Goal: Navigation & Orientation: Find specific page/section

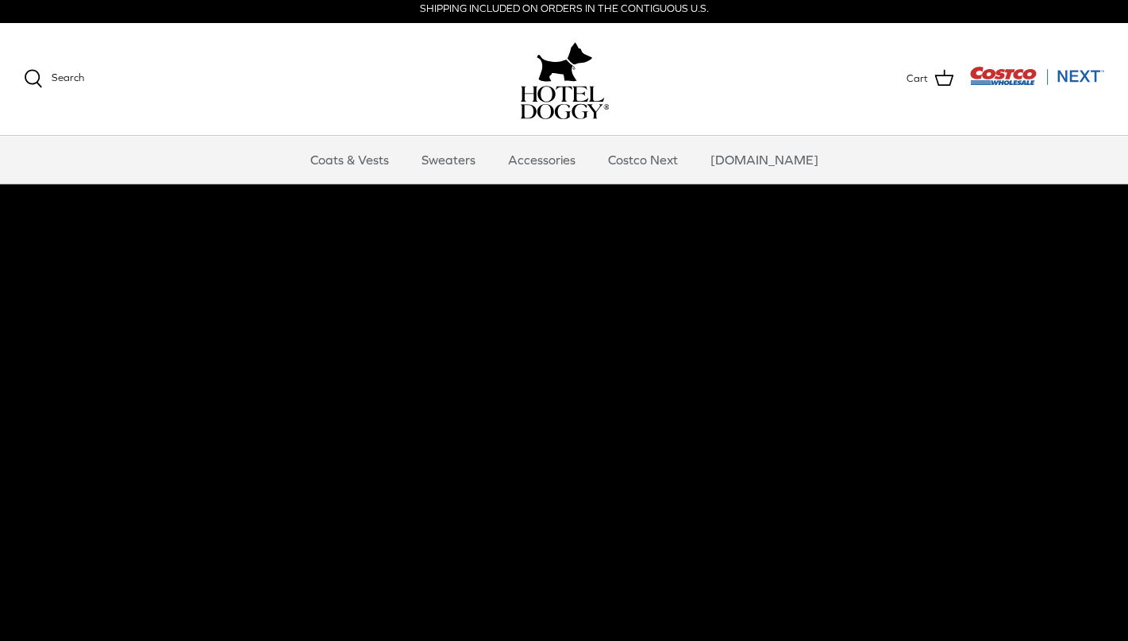
scroll to position [8, 0]
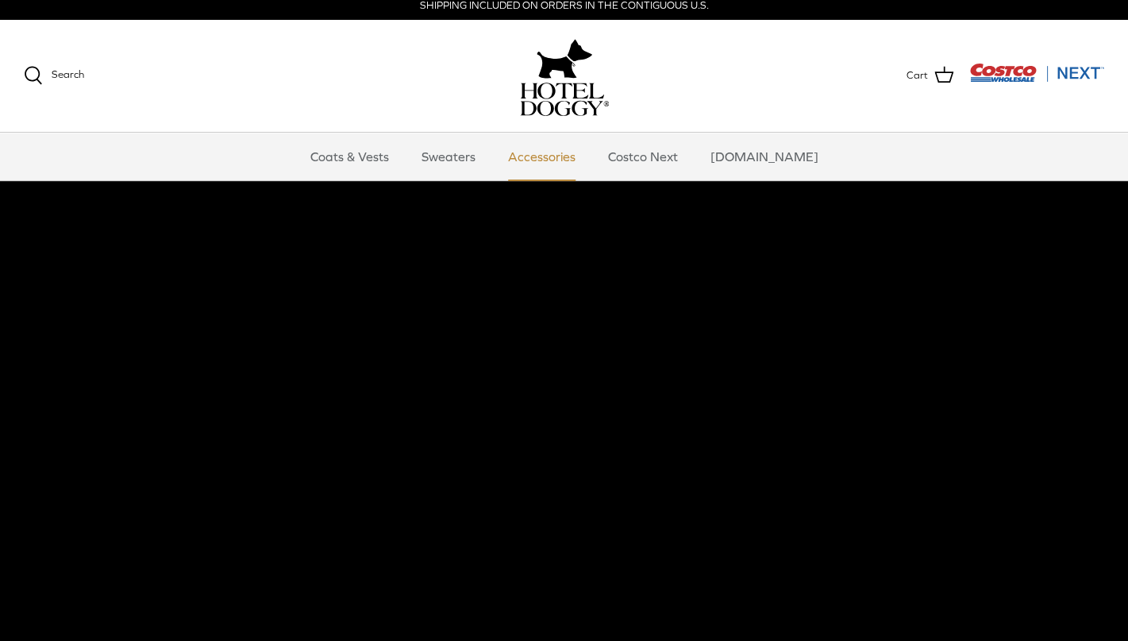
click at [566, 154] on link "Accessories" at bounding box center [542, 157] width 96 height 48
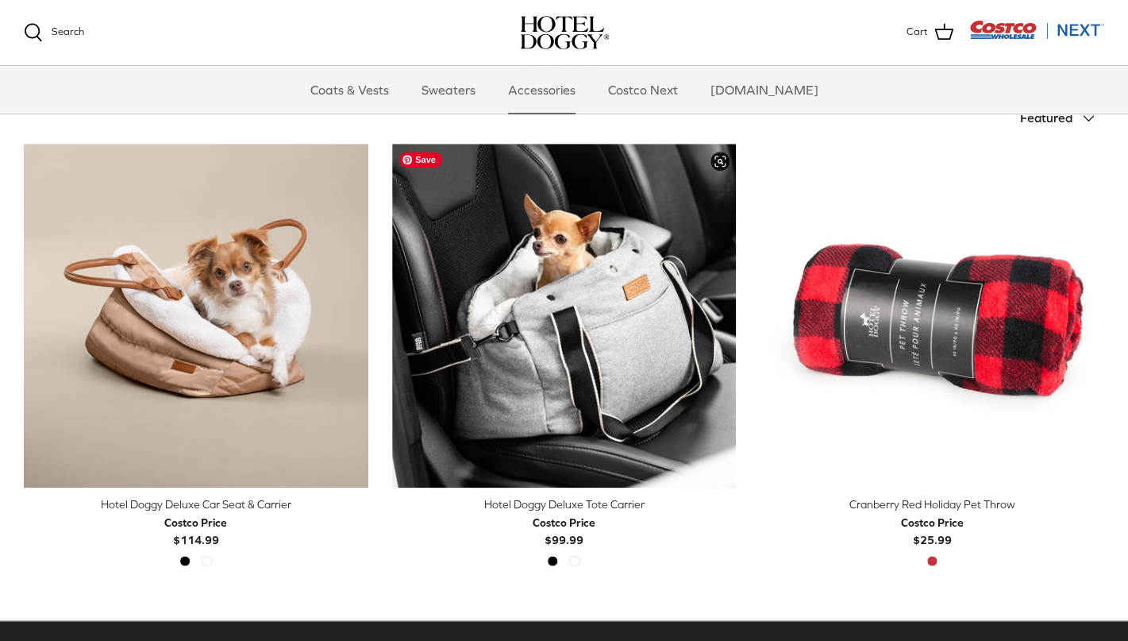
scroll to position [344, 0]
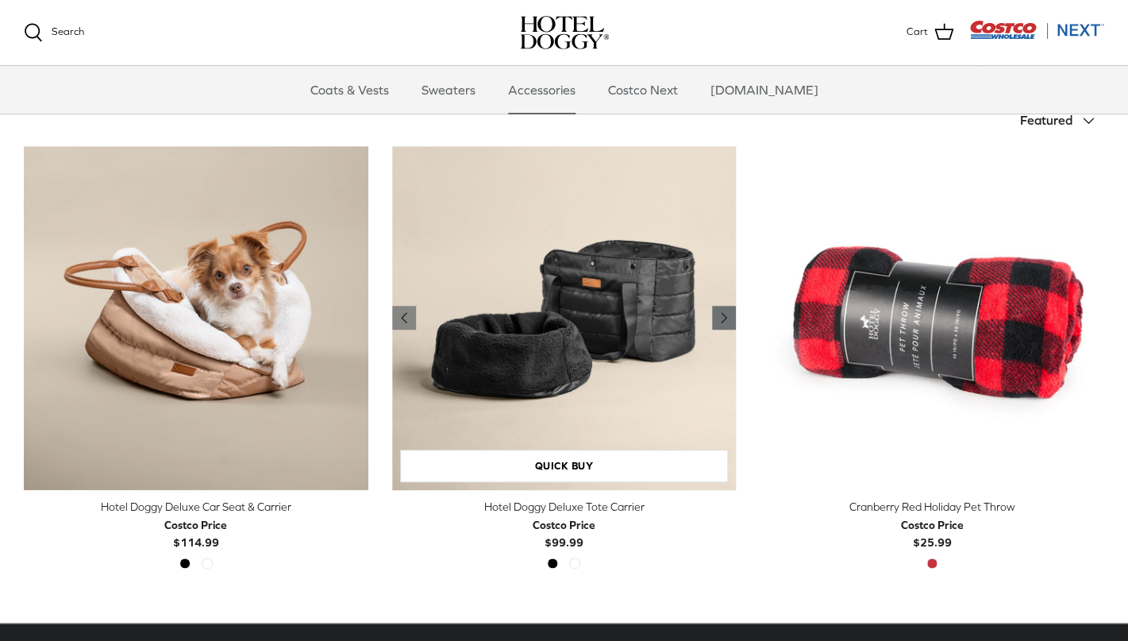
click at [719, 320] on icon "Right" at bounding box center [723, 317] width 19 height 19
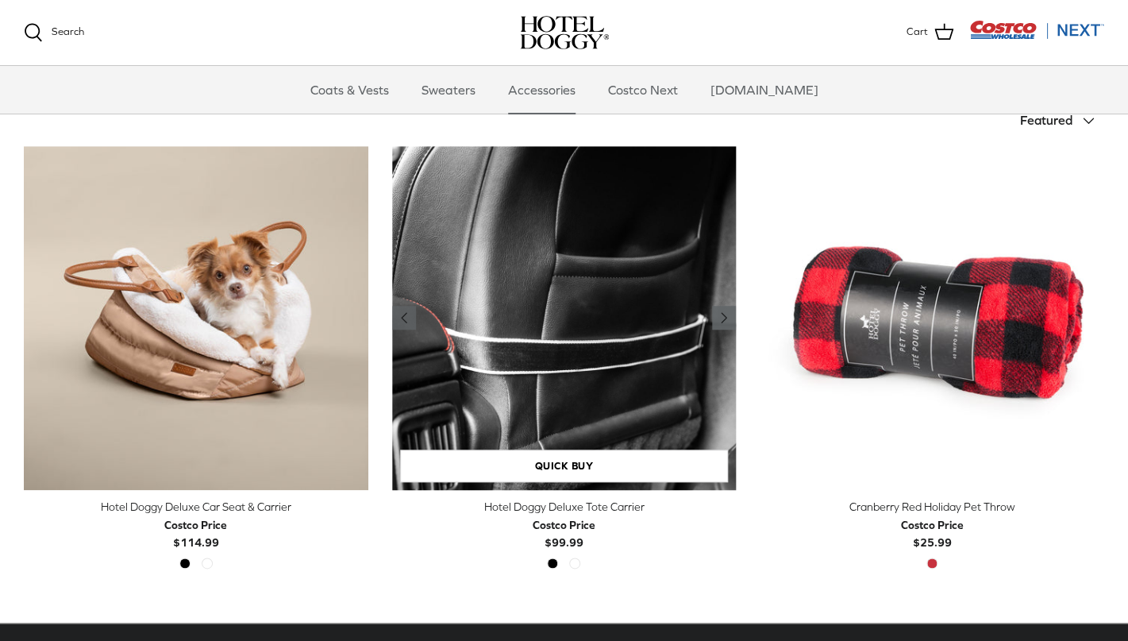
click at [719, 320] on icon "Right" at bounding box center [723, 317] width 19 height 19
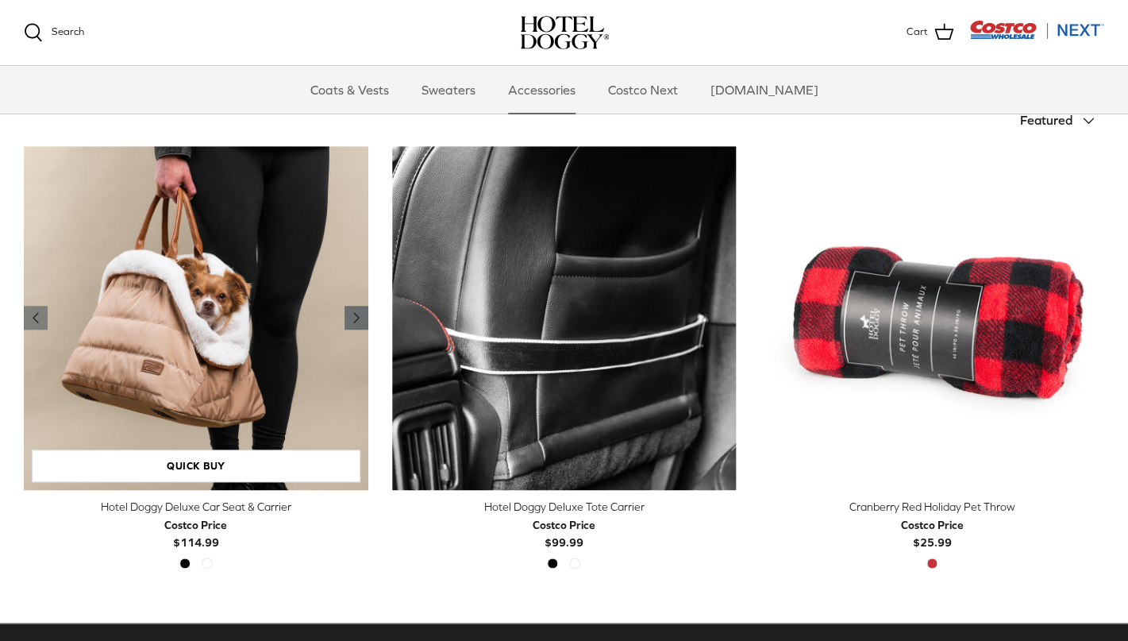
click at [353, 317] on icon "Right" at bounding box center [356, 317] width 19 height 19
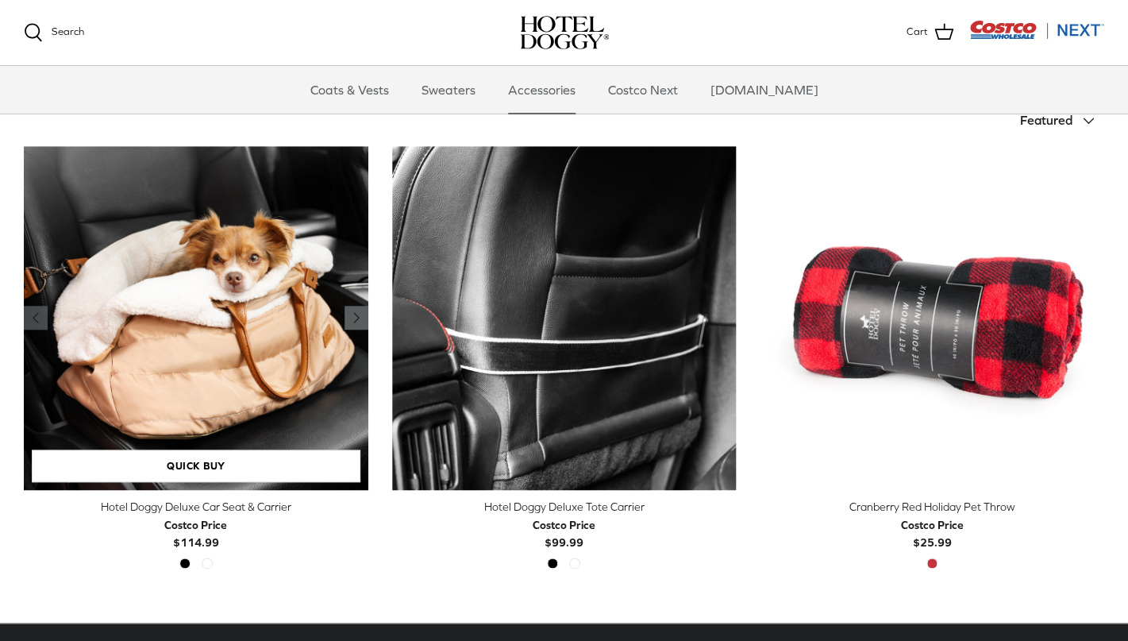
click at [354, 318] on icon "Right" at bounding box center [356, 317] width 19 height 19
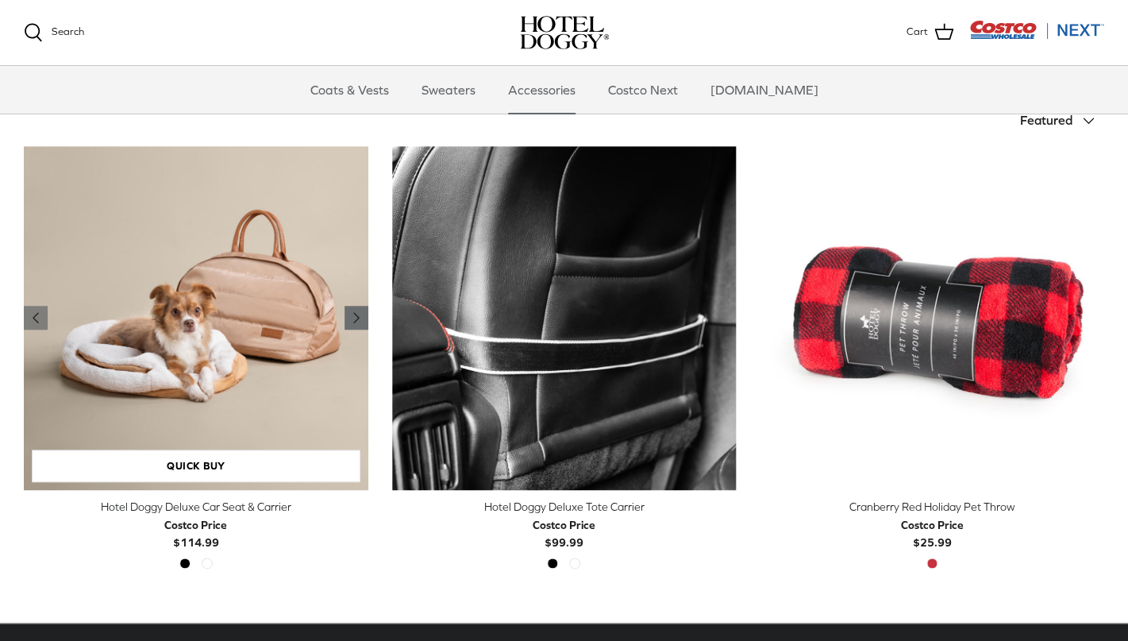
click at [354, 318] on polyline "Previous" at bounding box center [356, 318] width 5 height 10
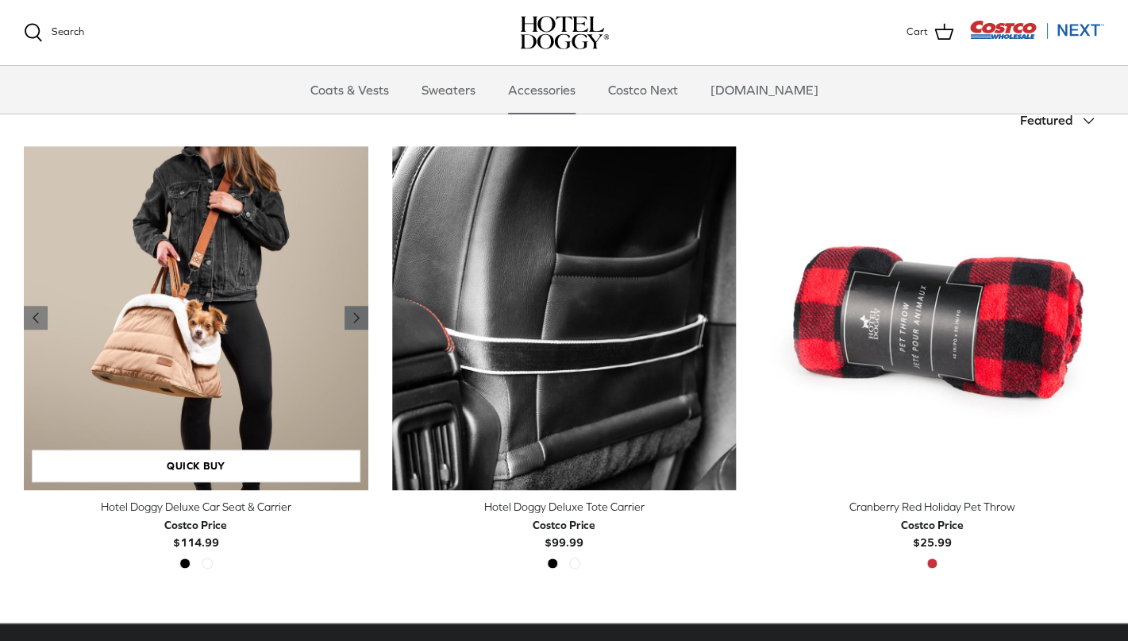
click at [354, 318] on polyline "Previous" at bounding box center [356, 318] width 5 height 10
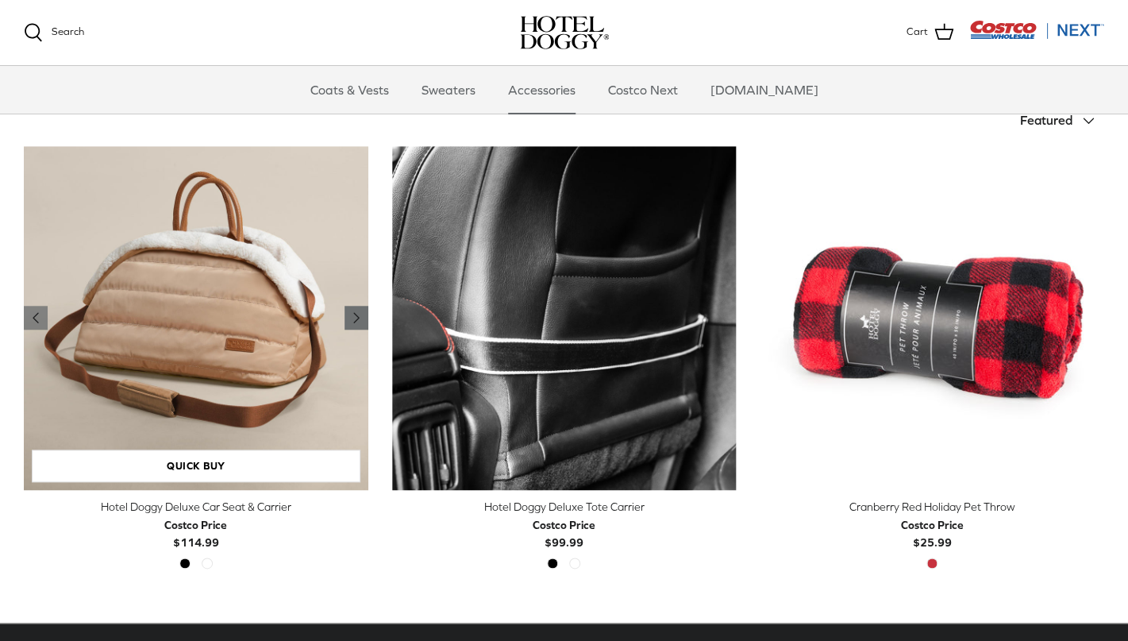
click at [354, 318] on polyline "Previous" at bounding box center [356, 318] width 5 height 10
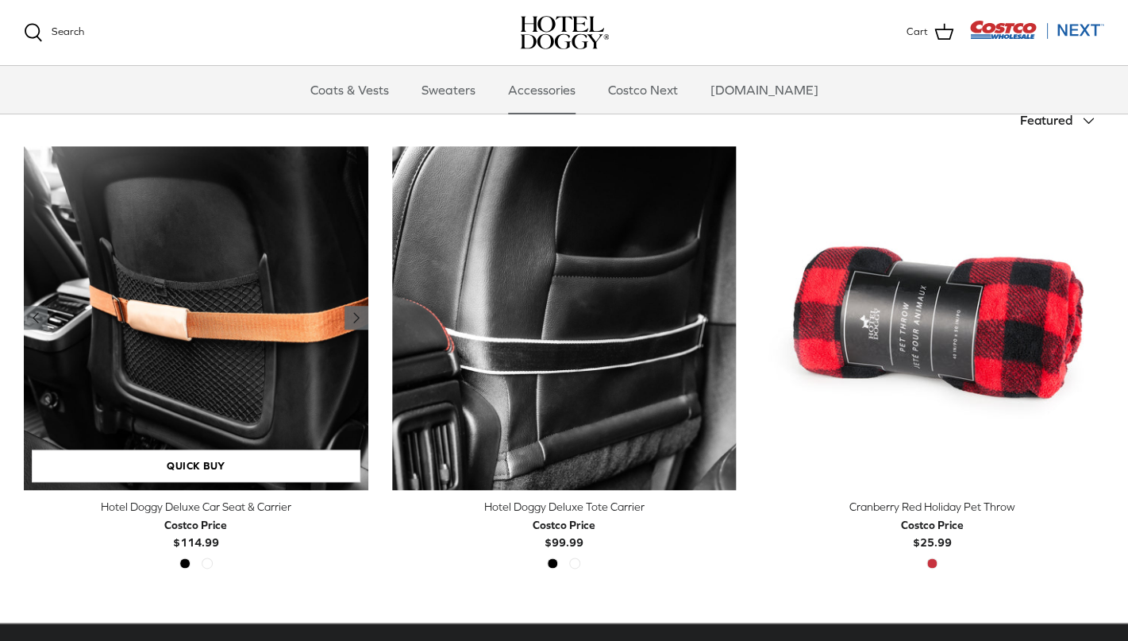
click at [354, 318] on polyline "Previous" at bounding box center [356, 318] width 5 height 10
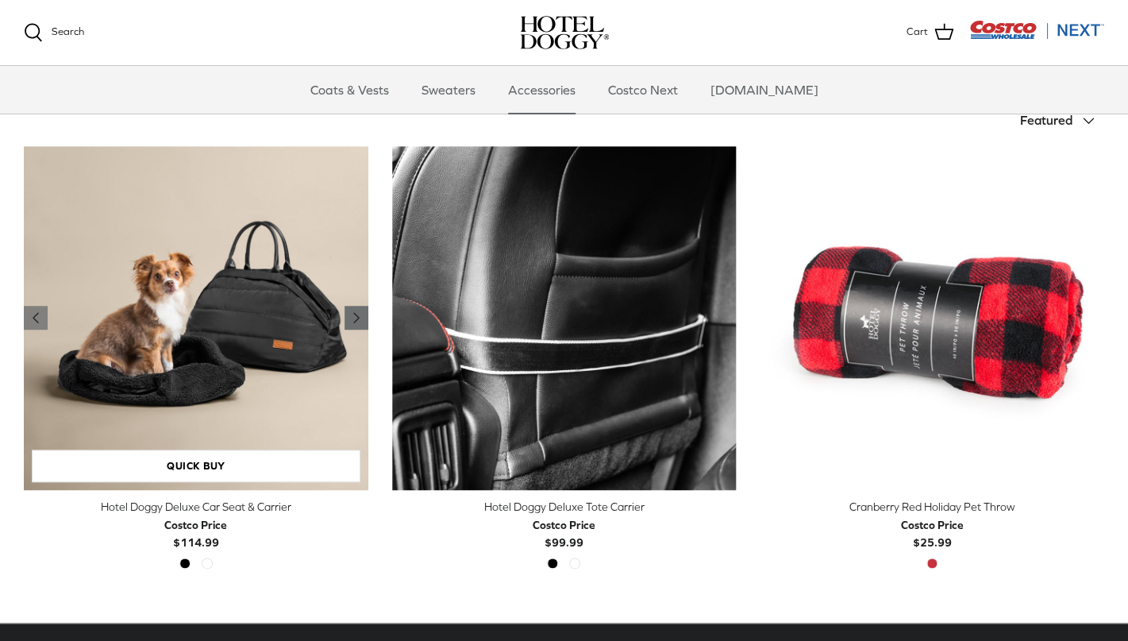
click at [354, 318] on polyline "Previous" at bounding box center [356, 318] width 5 height 10
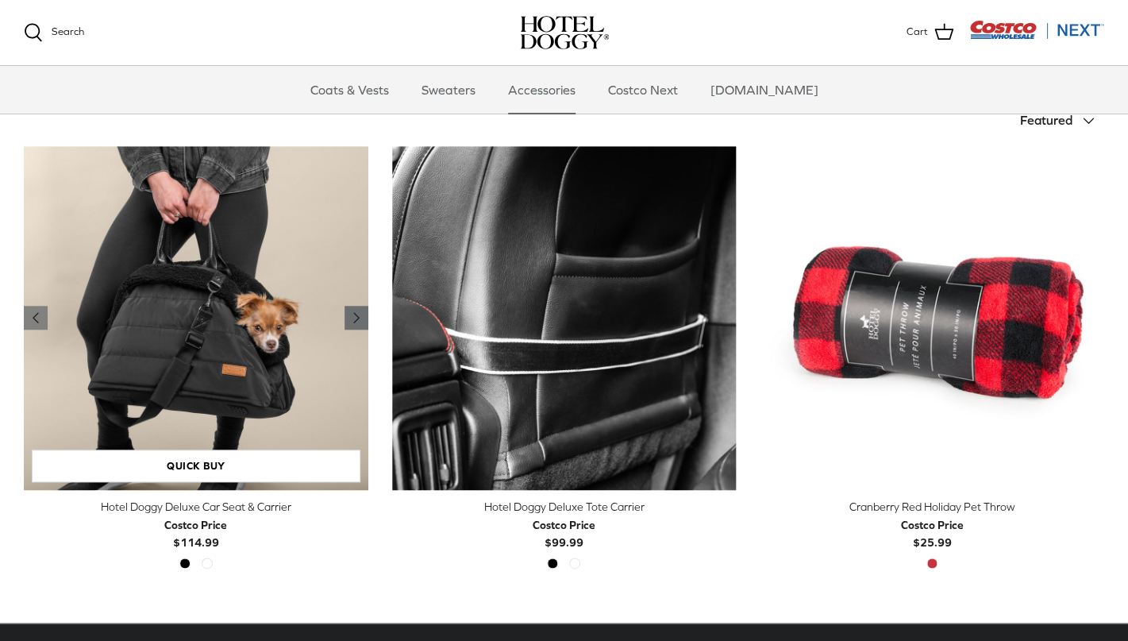
click at [354, 318] on polyline "Previous" at bounding box center [356, 318] width 5 height 10
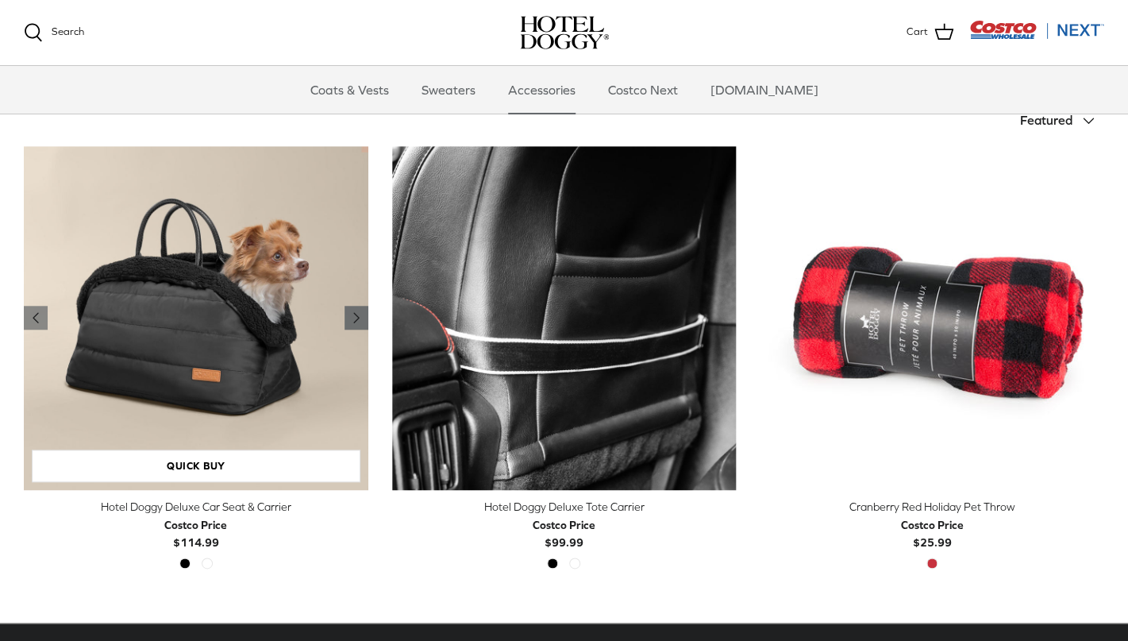
click at [354, 318] on polyline "Previous" at bounding box center [356, 318] width 5 height 10
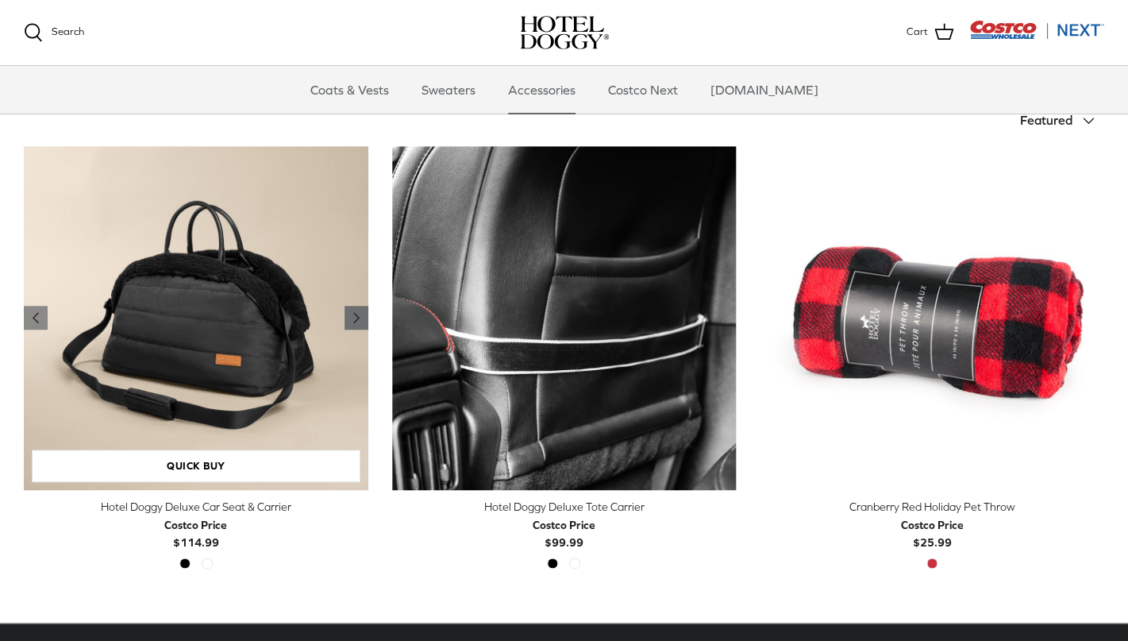
click at [354, 318] on polyline "Previous" at bounding box center [356, 318] width 5 height 10
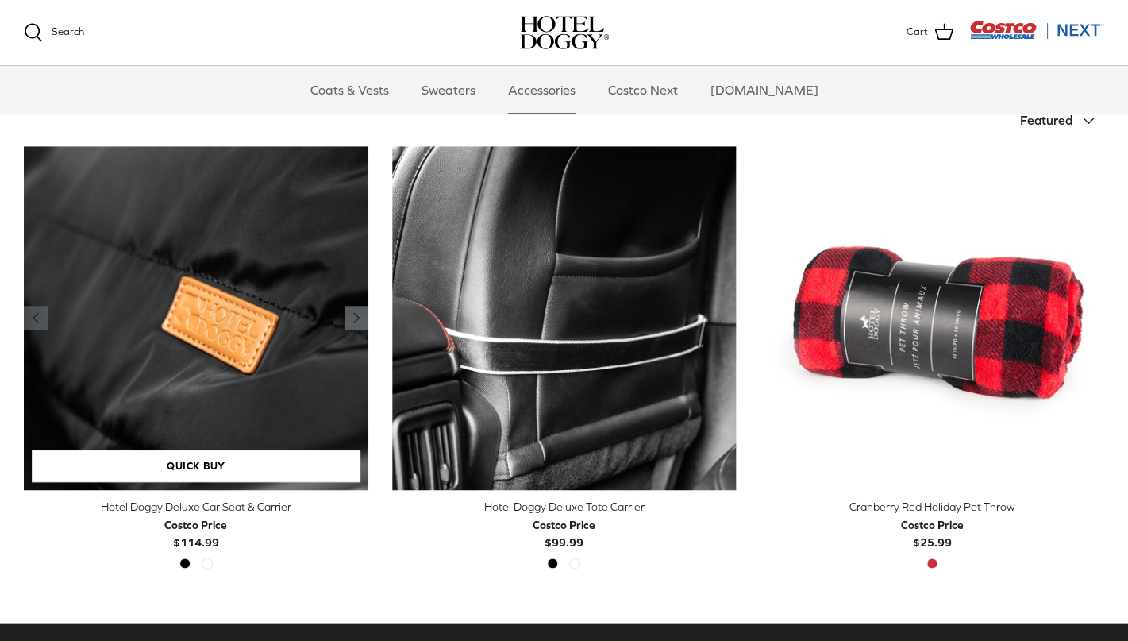
click at [354, 318] on polyline "Previous" at bounding box center [356, 318] width 5 height 10
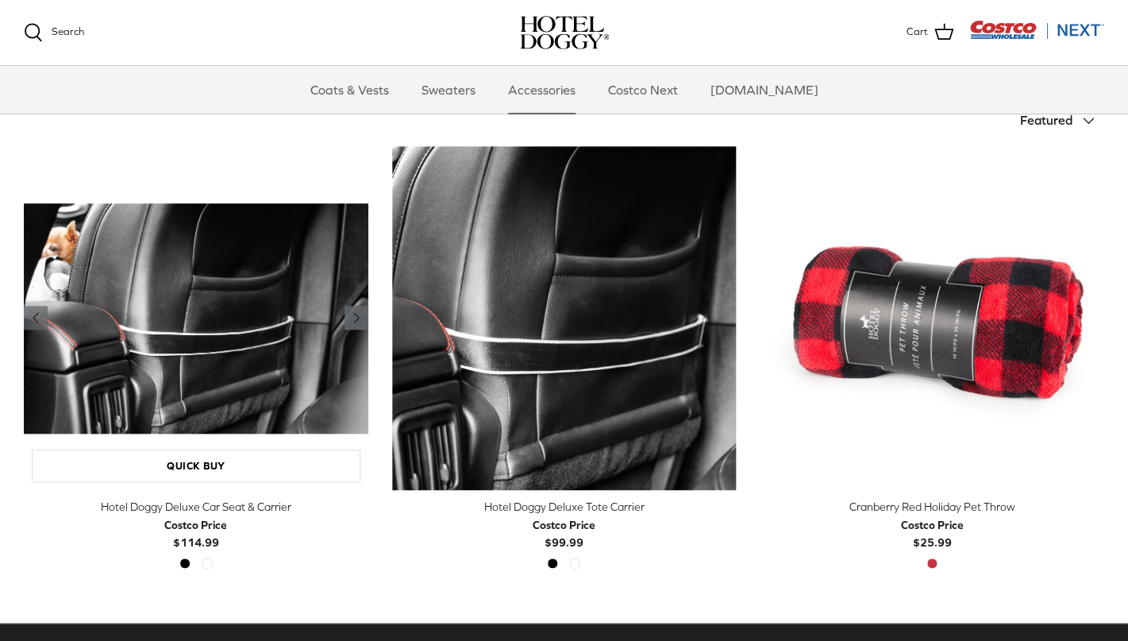
click at [354, 318] on polyline "Previous" at bounding box center [356, 318] width 5 height 10
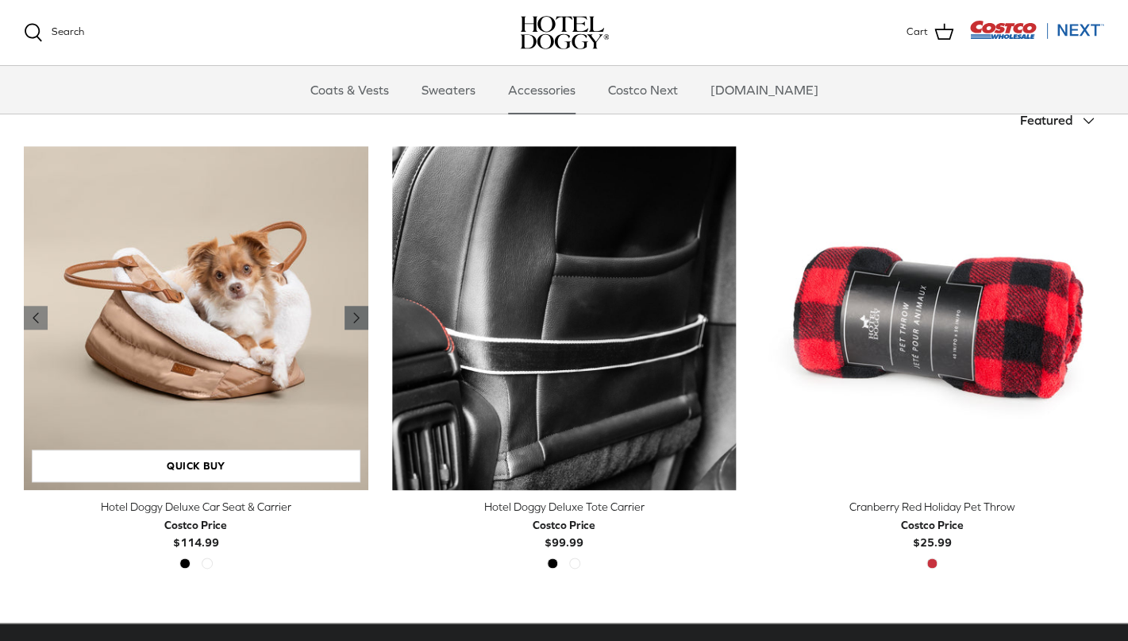
click at [354, 318] on polyline "Previous" at bounding box center [356, 318] width 5 height 10
